Goal: Find specific page/section: Find specific page/section

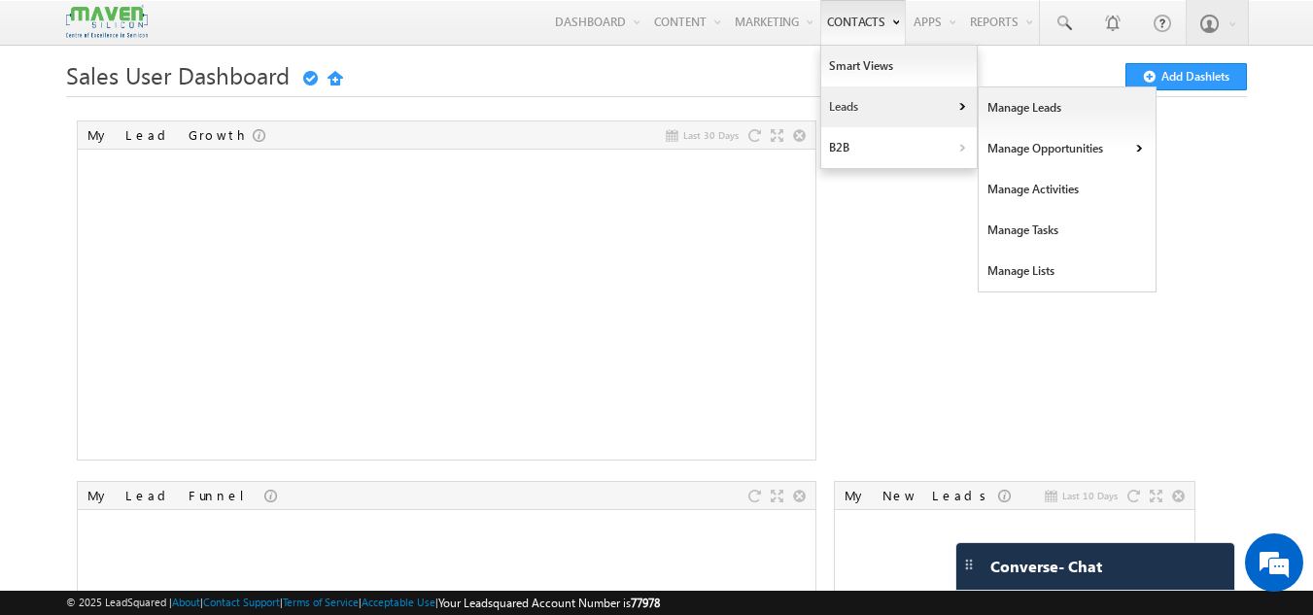
click at [836, 99] on link "Leads" at bounding box center [899, 107] width 156 height 41
click at [1016, 101] on link "Manage Leads" at bounding box center [1068, 107] width 178 height 41
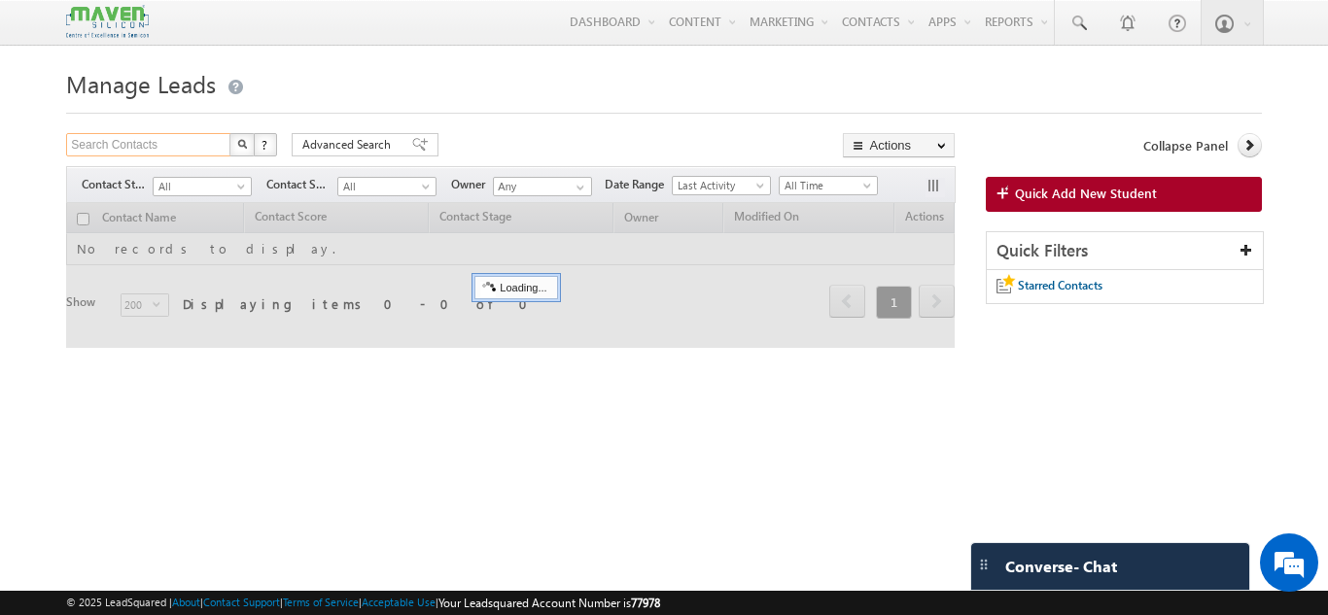
click at [201, 140] on input "Search Contacts" at bounding box center [149, 144] width 166 height 23
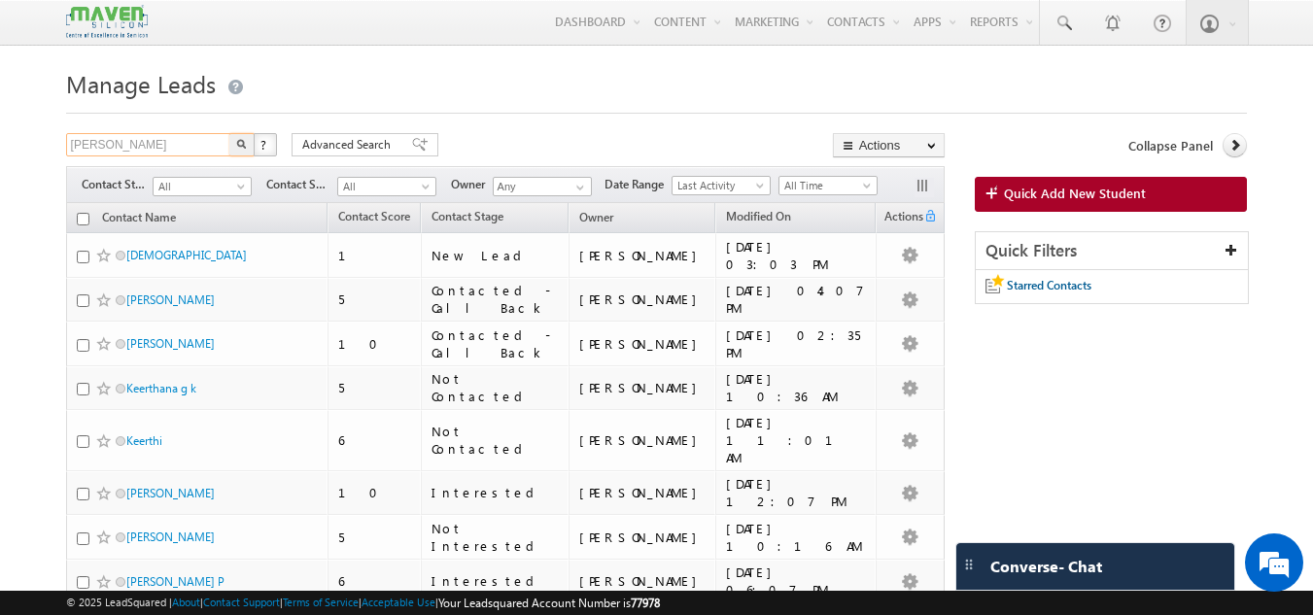
type input "dinesh babu"
click at [229, 133] on button "button" at bounding box center [241, 144] width 25 height 23
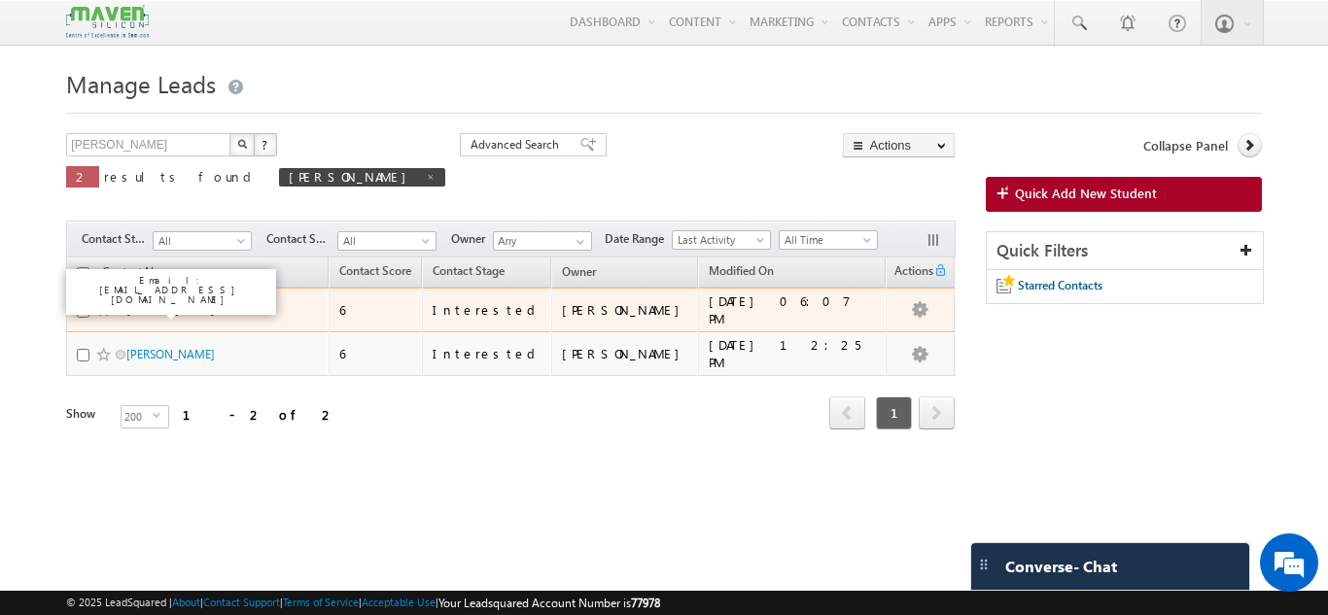
click at [174, 311] on link "Dinesh Babu P" at bounding box center [175, 309] width 98 height 15
